Goal: Task Accomplishment & Management: Manage account settings

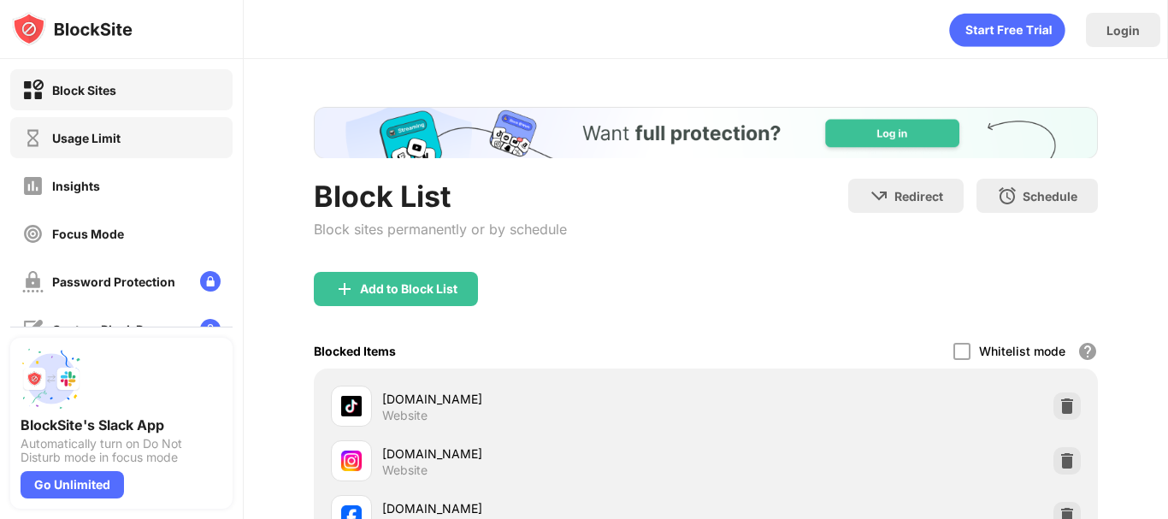
click at [123, 153] on div "Usage Limit" at bounding box center [121, 137] width 222 height 41
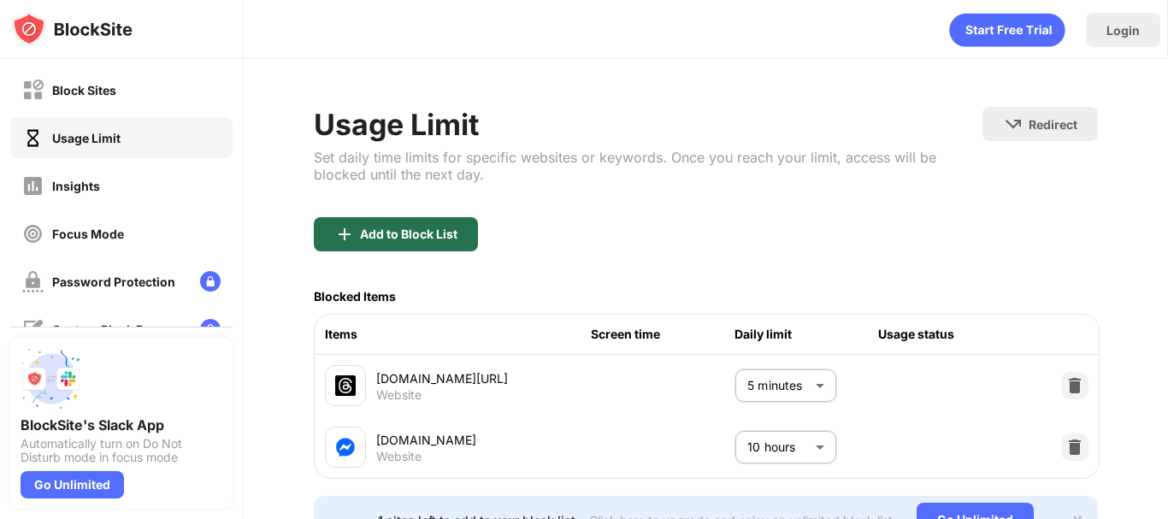
click at [410, 237] on div "Add to Block List" at bounding box center [408, 234] width 97 height 14
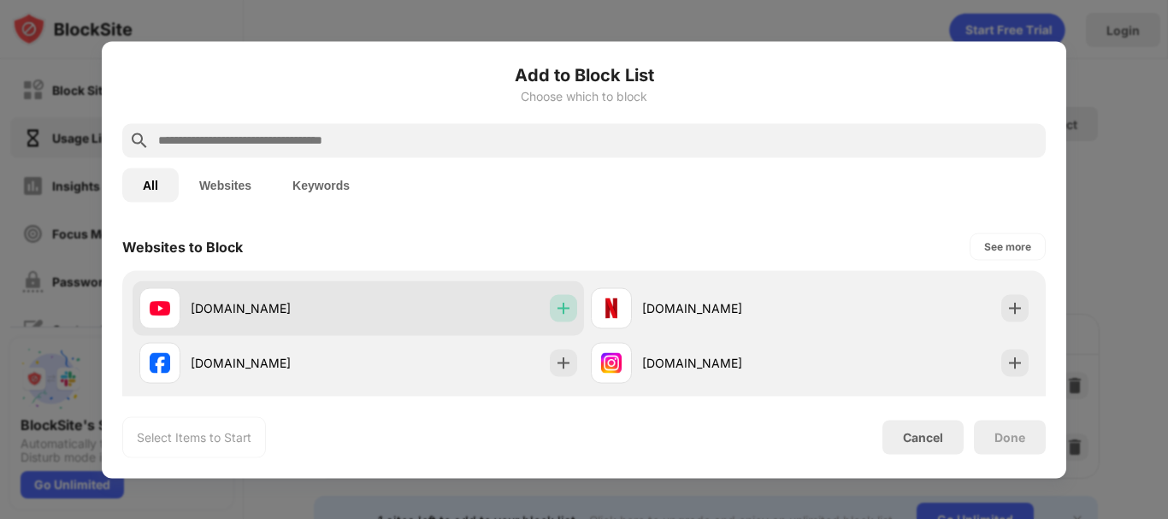
click at [567, 298] on div at bounding box center [563, 307] width 27 height 27
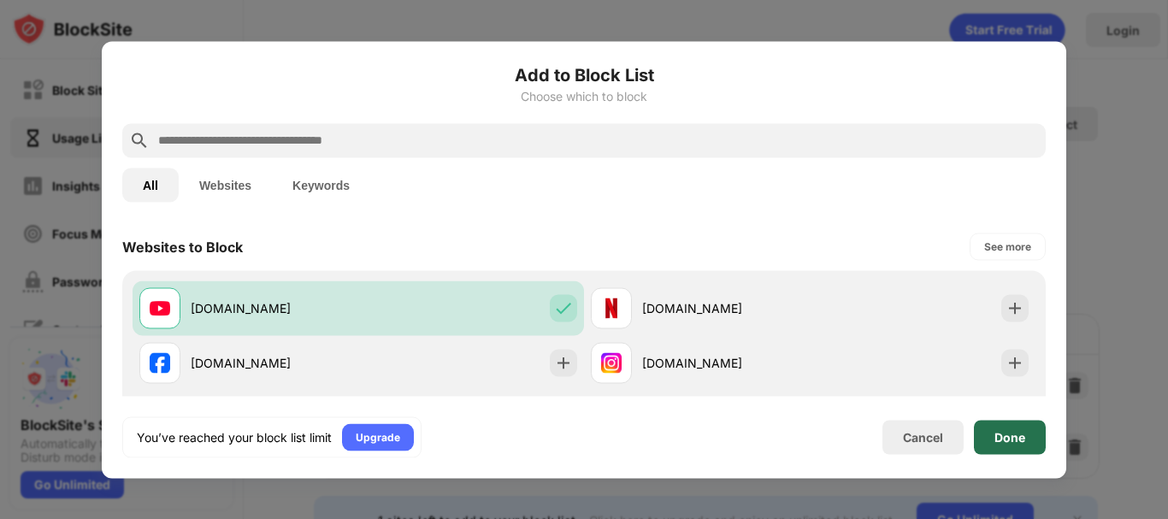
click at [1007, 441] on div "Done" at bounding box center [1009, 437] width 31 height 14
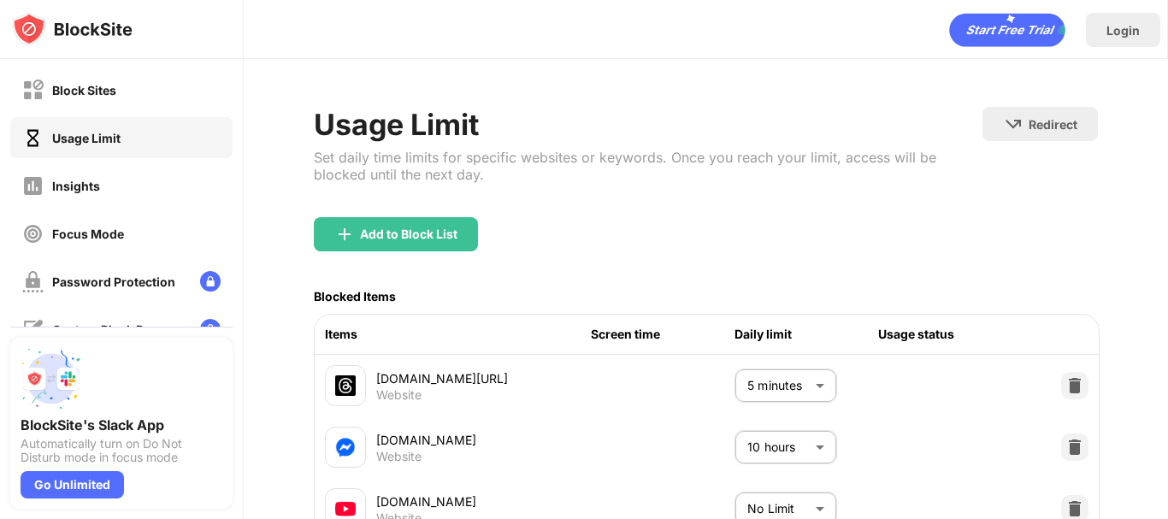
scroll to position [76, 0]
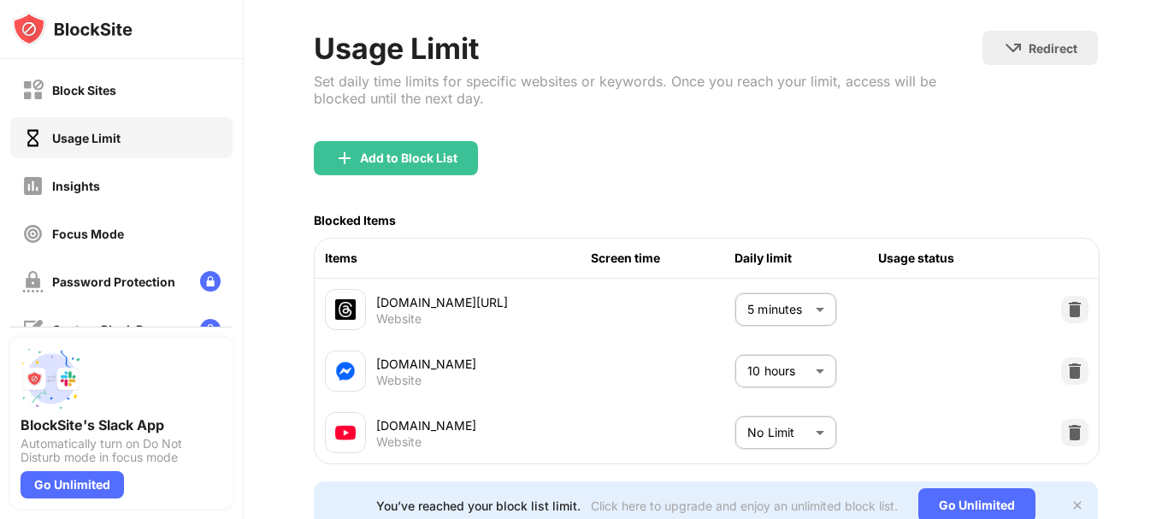
click at [733, 428] on body "Block Sites Usage Limit Insights Focus Mode Password Protection Custom Block Pa…" at bounding box center [584, 259] width 1168 height 519
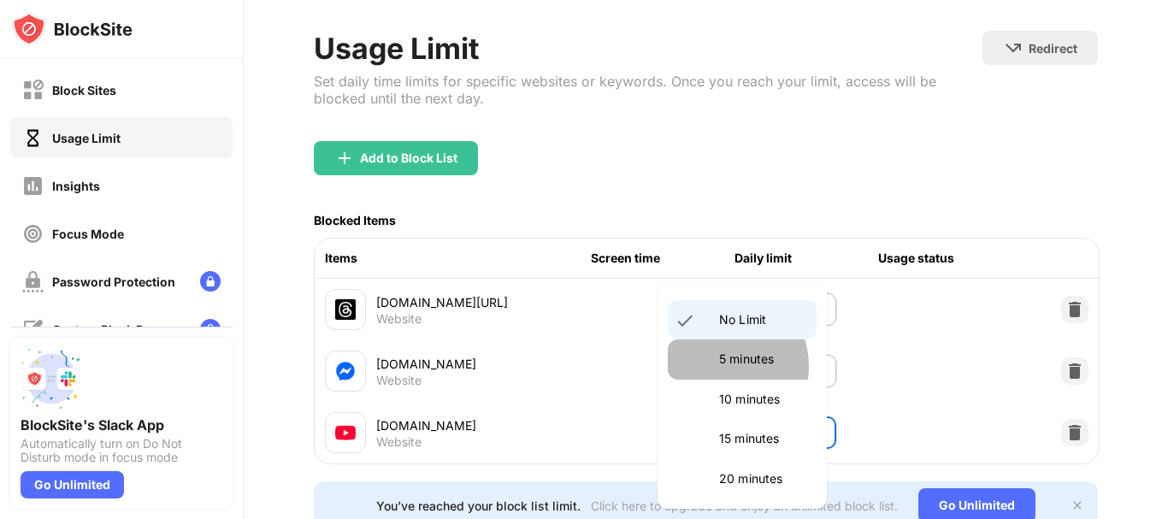
click at [714, 366] on li "5 minutes" at bounding box center [742, 358] width 149 height 39
type input "*"
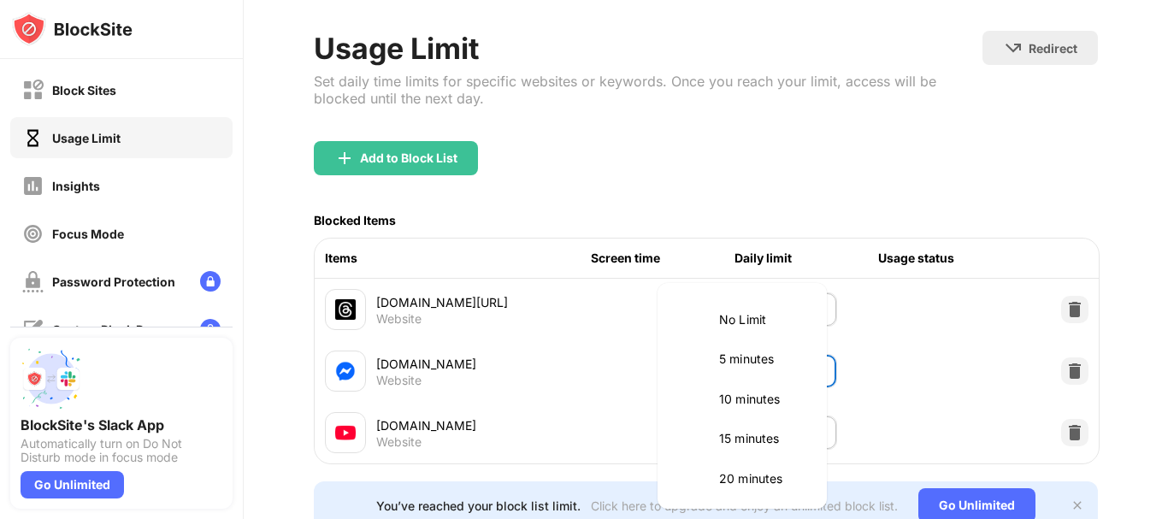
click at [746, 369] on body "Block Sites Usage Limit Insights Focus Mode Password Protection Custom Block Pa…" at bounding box center [584, 259] width 1168 height 519
click at [771, 357] on p "5 minutes" at bounding box center [762, 359] width 87 height 19
type input "*"
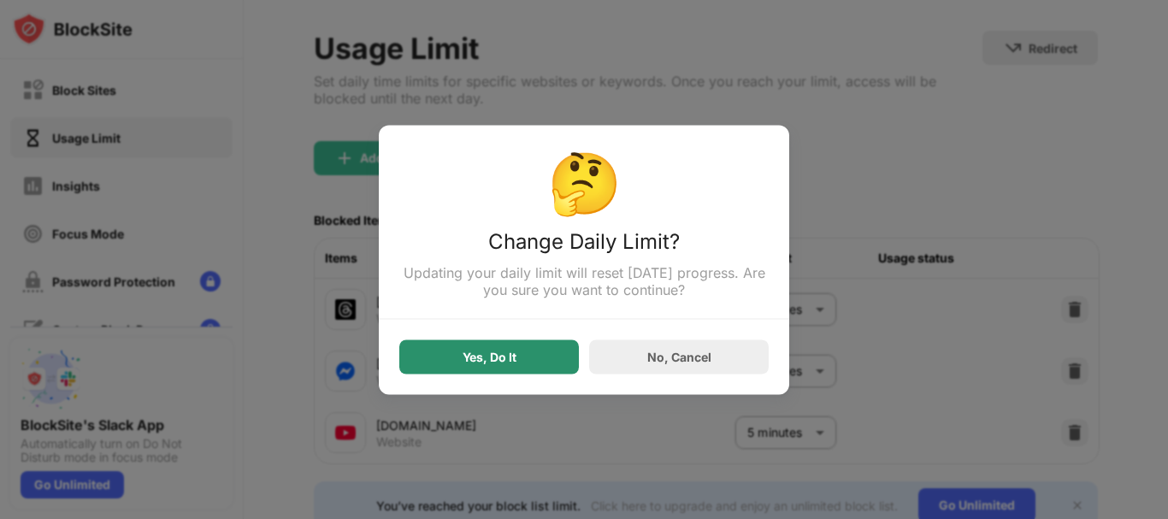
click at [541, 369] on div "Yes, Do It" at bounding box center [489, 356] width 180 height 34
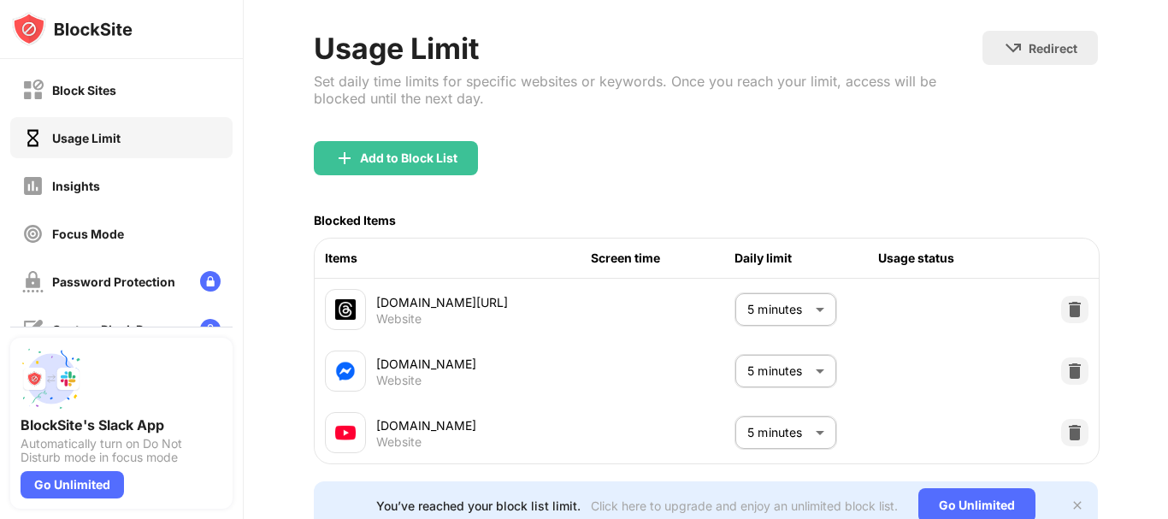
scroll to position [154, 0]
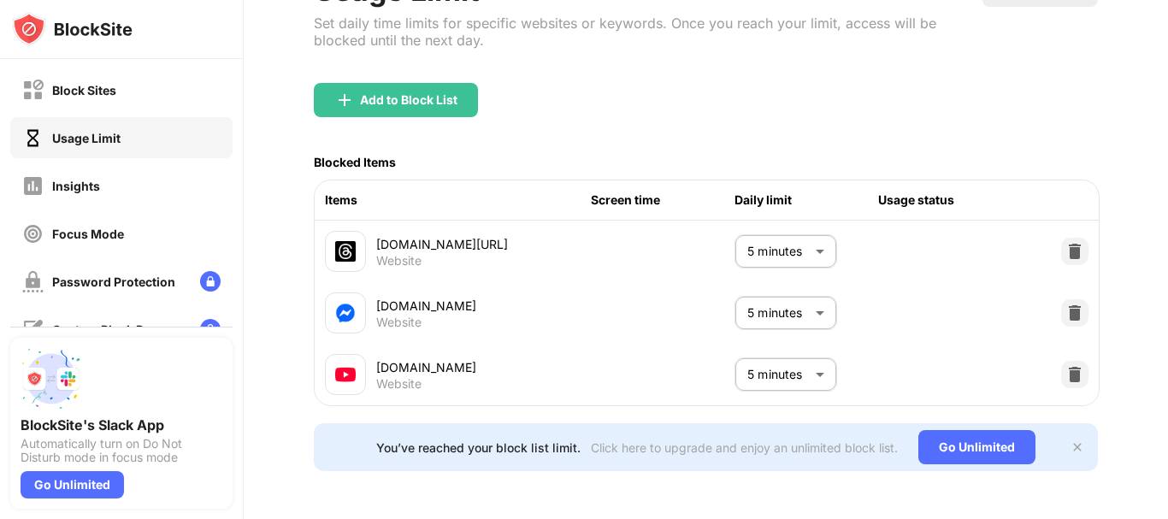
click at [1071, 440] on img at bounding box center [1078, 447] width 14 height 14
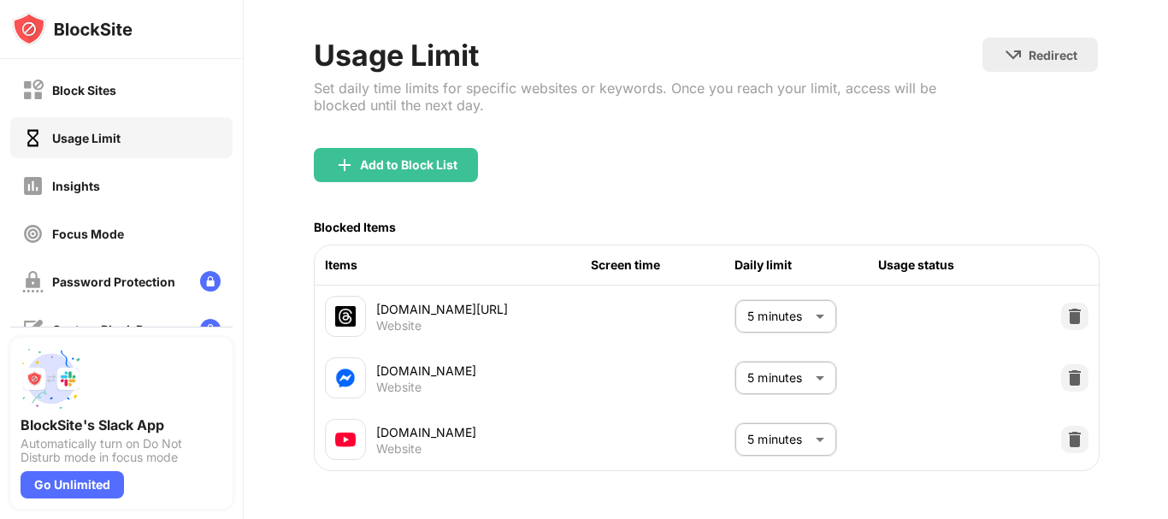
scroll to position [89, 0]
